Goal: Transaction & Acquisition: Purchase product/service

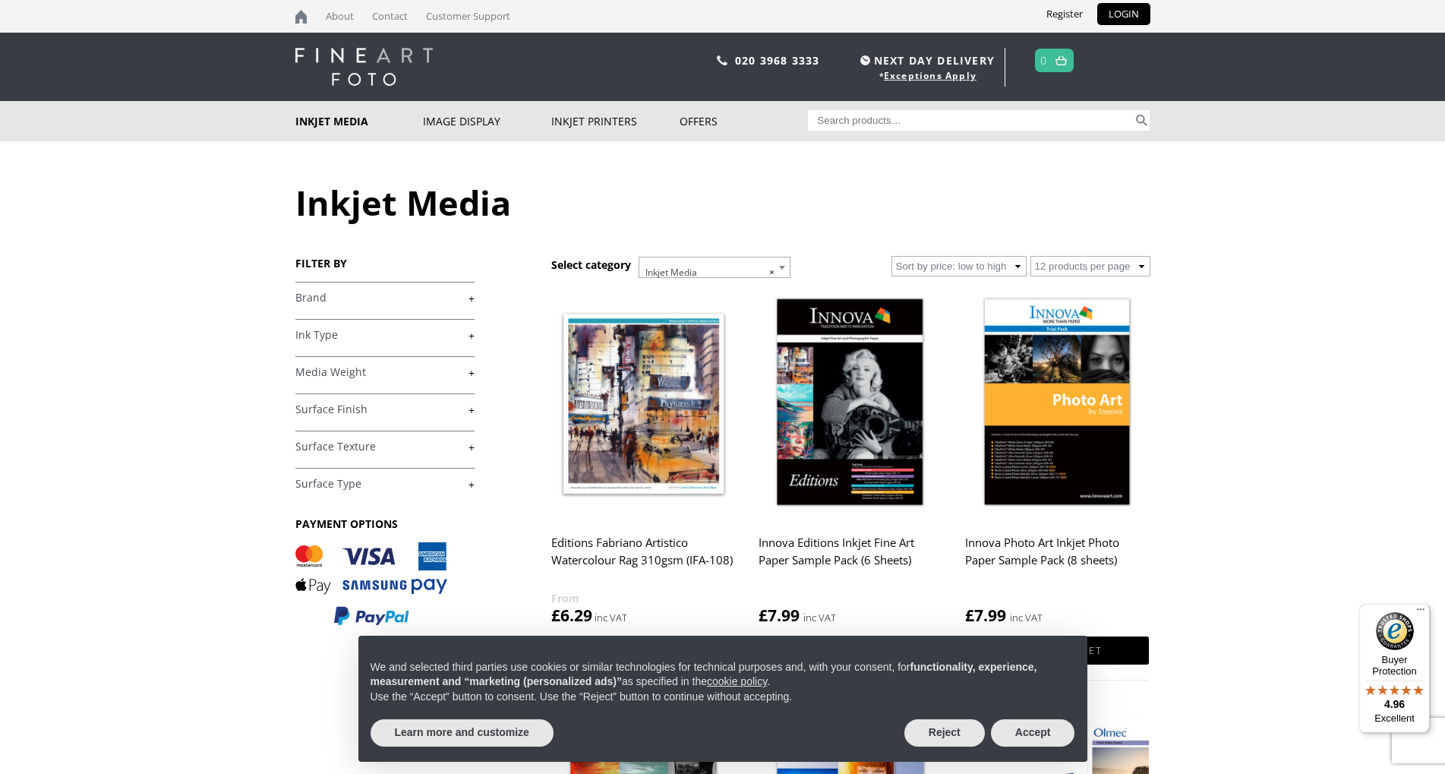
click at [860, 118] on input "Search for:" at bounding box center [970, 120] width 325 height 20
type input "ifa-09"
click at [1133, 110] on button "Search" at bounding box center [1141, 120] width 17 height 20
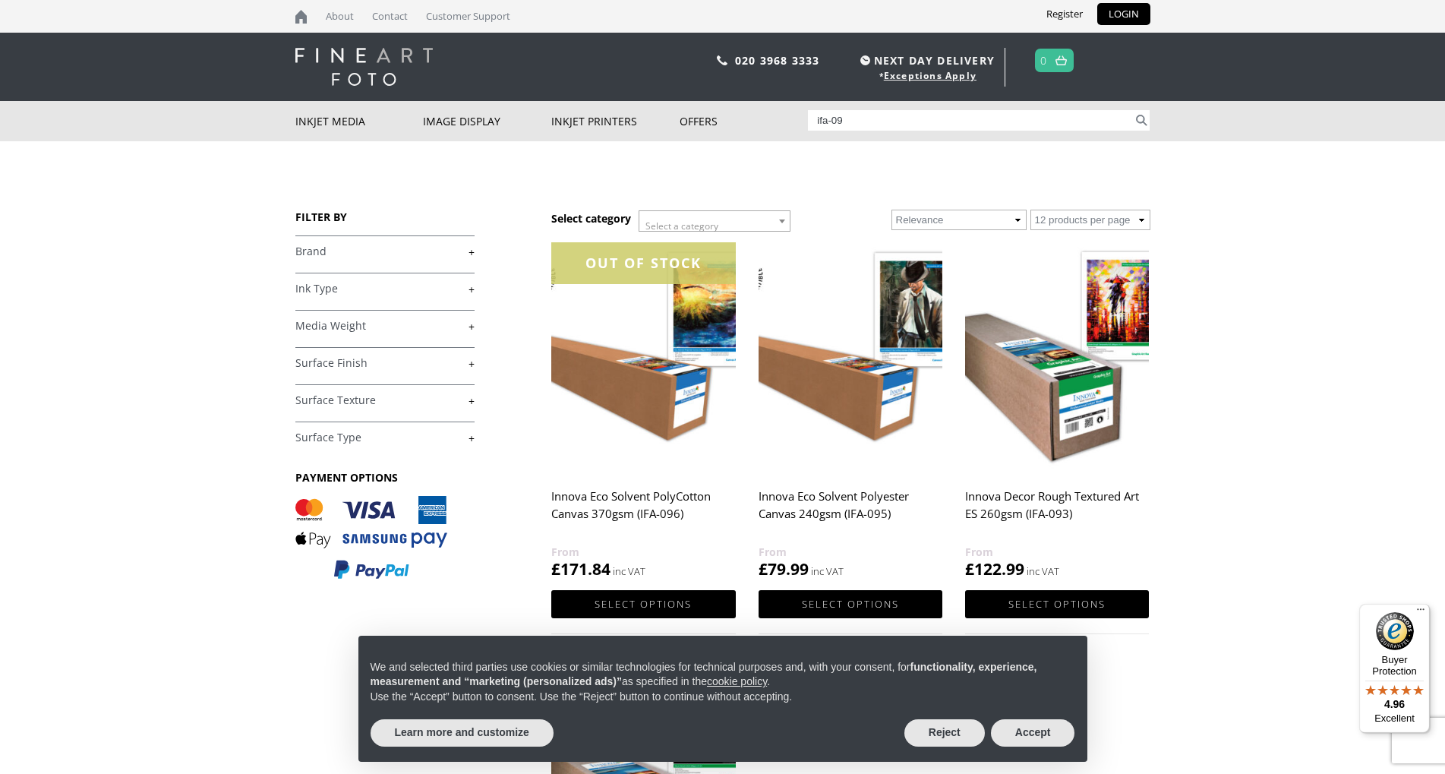
click at [840, 122] on input "ifa-09" at bounding box center [970, 120] width 325 height 20
type input "ifa-49"
click at [1133, 110] on button "Search" at bounding box center [1141, 120] width 17 height 20
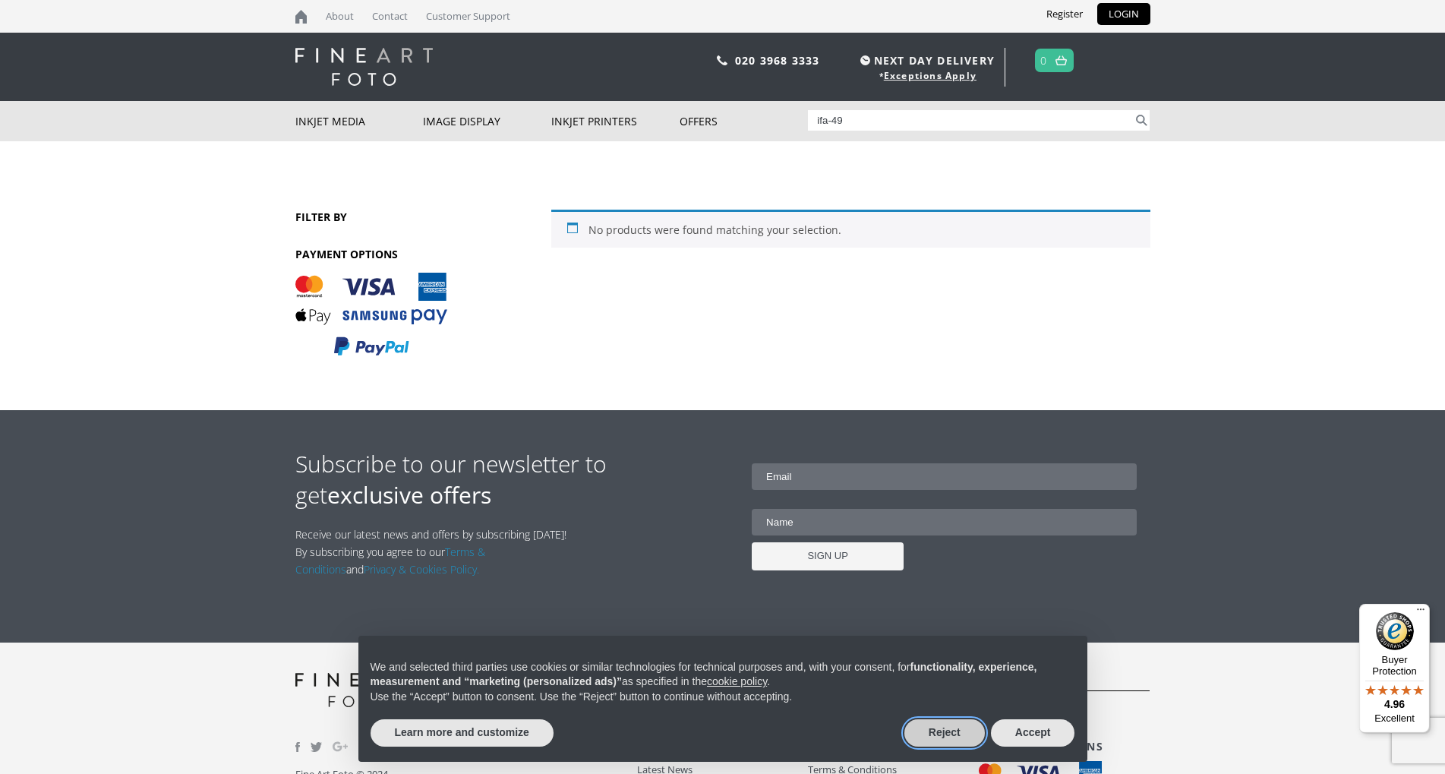
click at [947, 733] on button "Reject" at bounding box center [944, 732] width 80 height 27
